Goal: Information Seeking & Learning: Find contact information

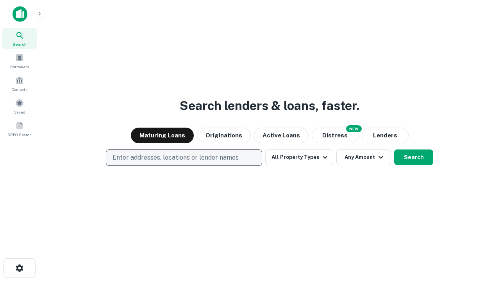
click at [184, 158] on p "Enter addresses, locations or lender names" at bounding box center [175, 157] width 126 height 9
type input "**********"
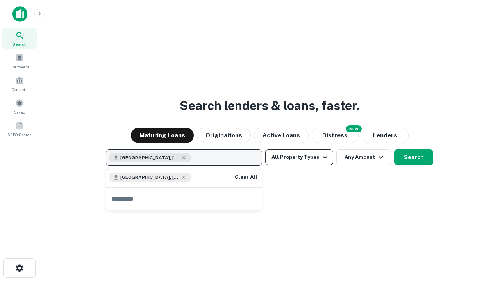
click at [299, 157] on button "All Property Types" at bounding box center [299, 158] width 68 height 16
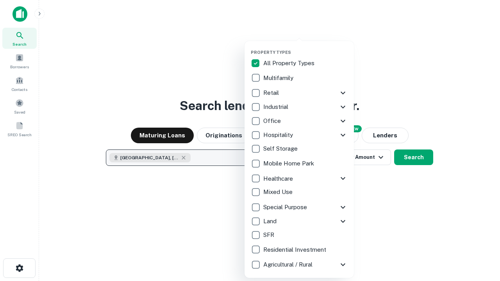
click at [305, 47] on button "button" at bounding box center [305, 47] width 109 height 0
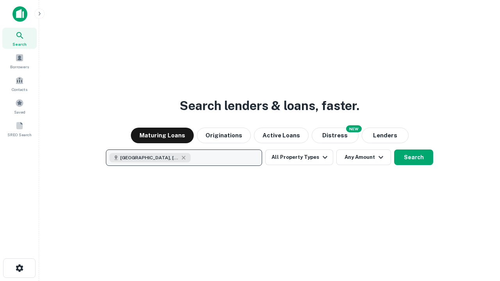
scroll to position [12, 0]
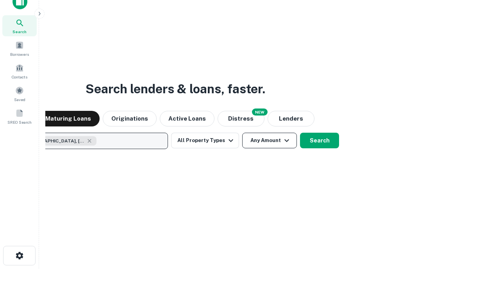
click at [242, 133] on button "Any Amount" at bounding box center [269, 141] width 55 height 16
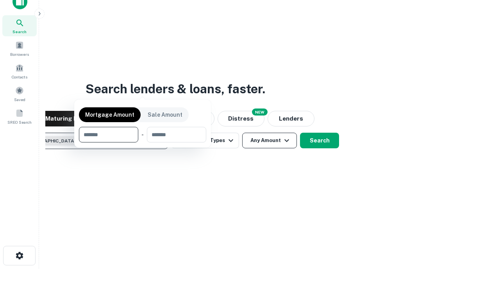
scroll to position [56, 221]
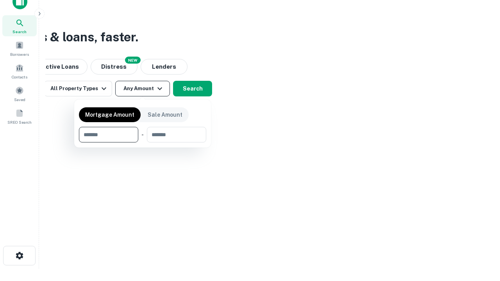
type input "*******"
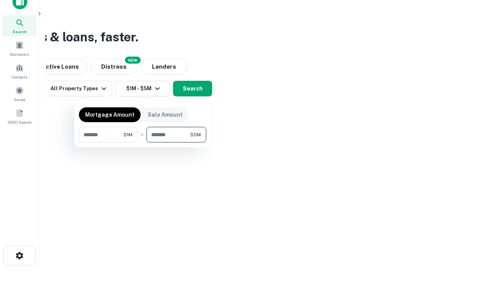
type input "*******"
click at [143, 143] on button "button" at bounding box center [142, 143] width 127 height 0
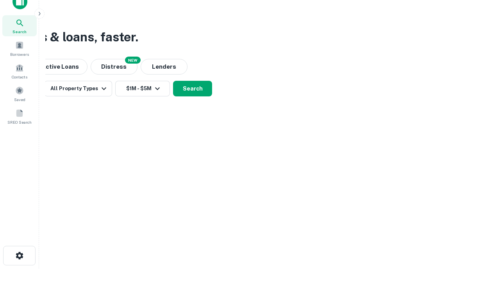
scroll to position [12, 0]
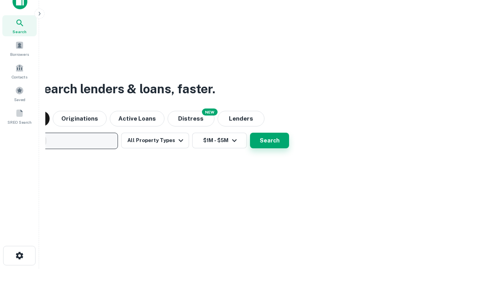
click at [250, 133] on button "Search" at bounding box center [269, 141] width 39 height 16
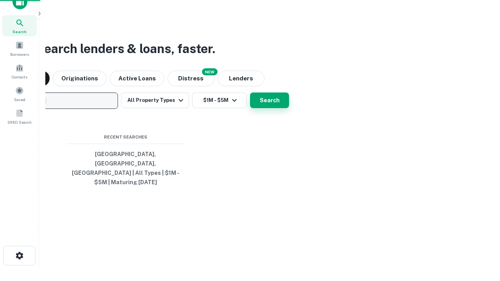
scroll to position [25, 221]
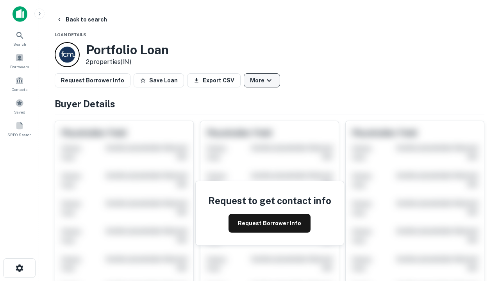
click at [262, 80] on button "More" at bounding box center [262, 80] width 36 height 14
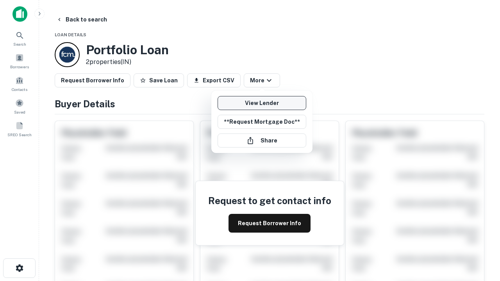
click at [262, 103] on link "View Lender" at bounding box center [261, 103] width 89 height 14
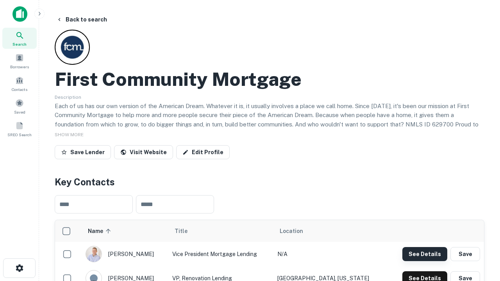
click at [424, 254] on button "See Details" at bounding box center [424, 254] width 45 height 14
click at [19, 268] on icon "button" at bounding box center [19, 268] width 9 height 9
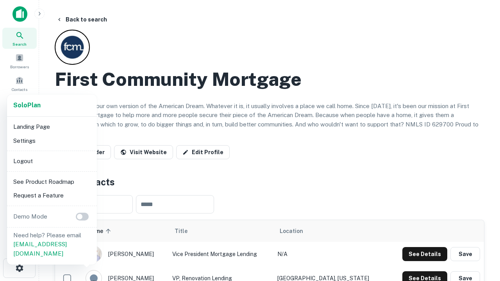
click at [52, 161] on li "Logout" at bounding box center [52, 161] width 84 height 14
